Goal: Navigation & Orientation: Find specific page/section

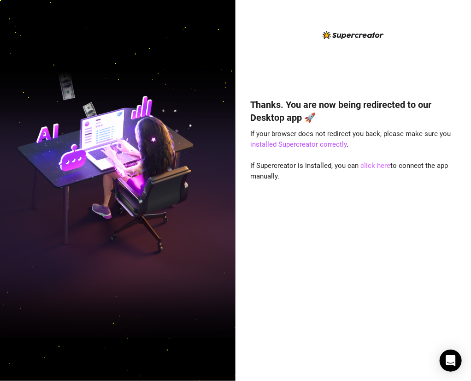
click at [377, 164] on link "click here" at bounding box center [376, 165] width 30 height 8
click at [369, 164] on link "click here" at bounding box center [376, 165] width 30 height 8
click at [18, 170] on img at bounding box center [117, 190] width 235 height 295
click at [375, 164] on link "click here" at bounding box center [376, 165] width 30 height 8
